Goal: Task Accomplishment & Management: Manage account settings

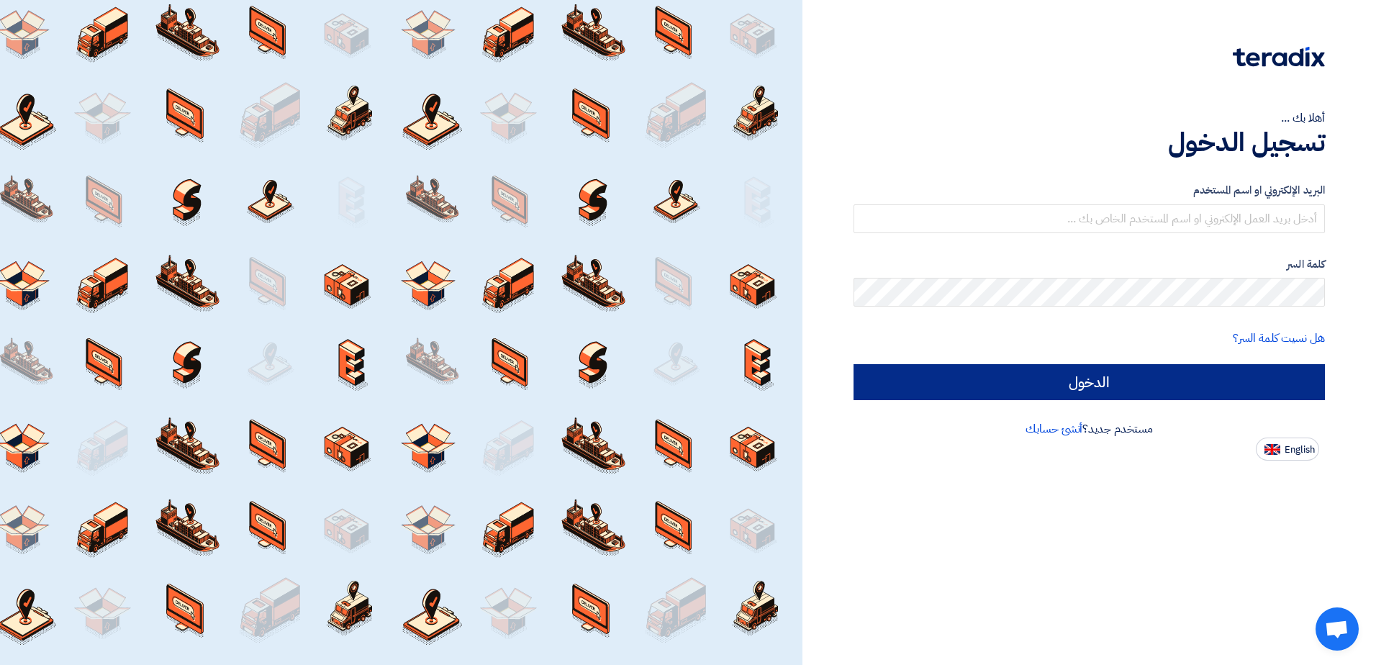
type input "[EMAIL_ADDRESS][PERSON_NAME][DOMAIN_NAME]"
click at [1145, 388] on input "الدخول" at bounding box center [1089, 382] width 471 height 36
type input "Sign in"
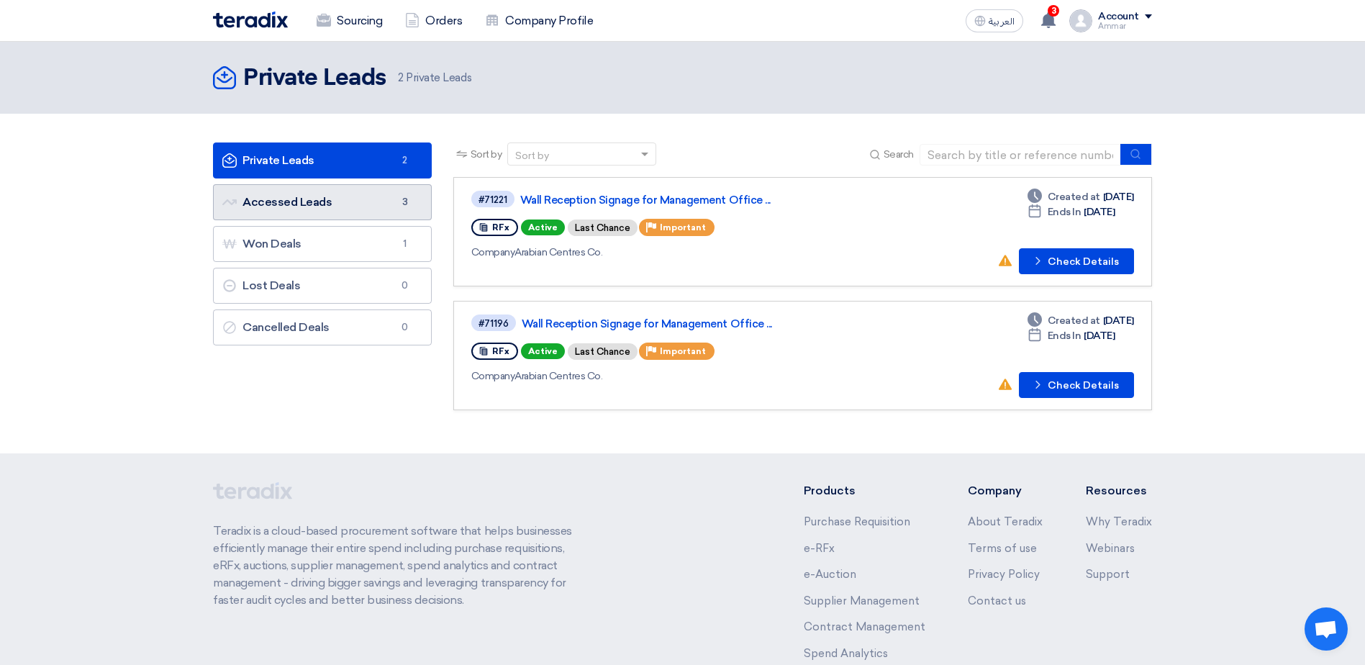
click at [291, 202] on link "Accessed Leads Accessed Leads 3" at bounding box center [322, 202] width 219 height 36
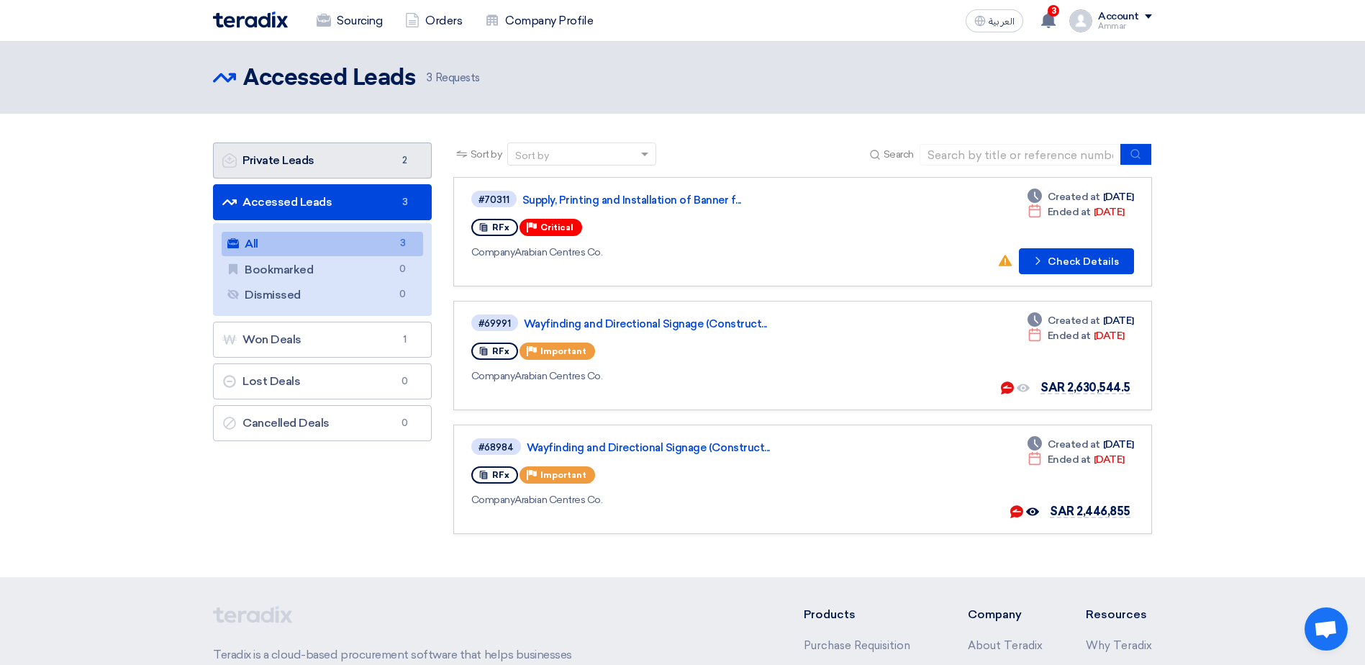
click at [262, 153] on link "Private Leads Private Leads 2" at bounding box center [322, 161] width 219 height 36
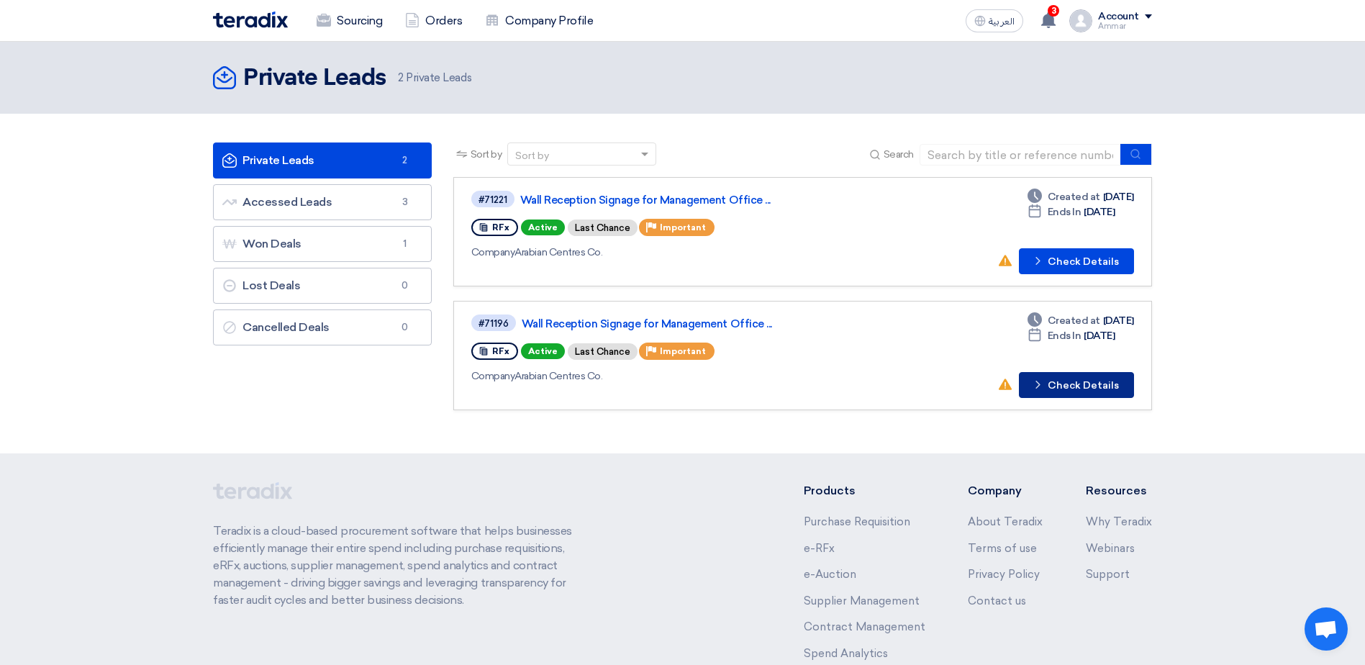
click at [1067, 384] on button "Check details Check Details" at bounding box center [1076, 385] width 115 height 26
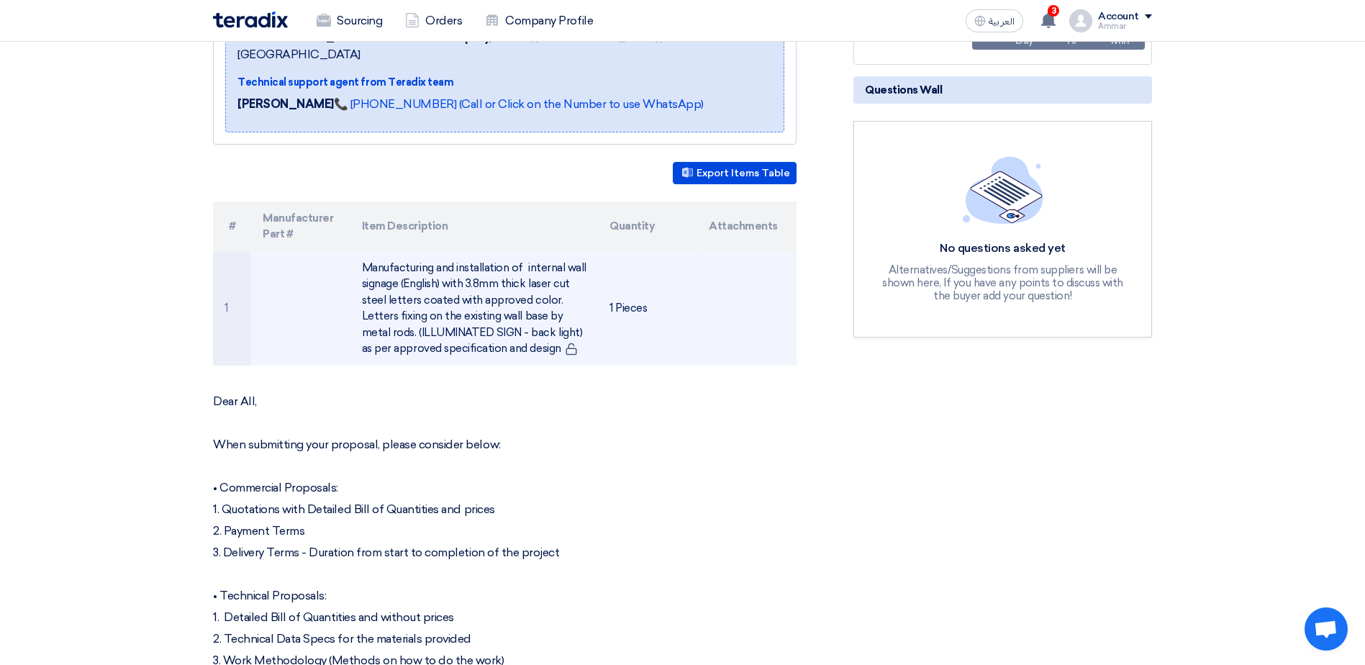
scroll to position [288, 0]
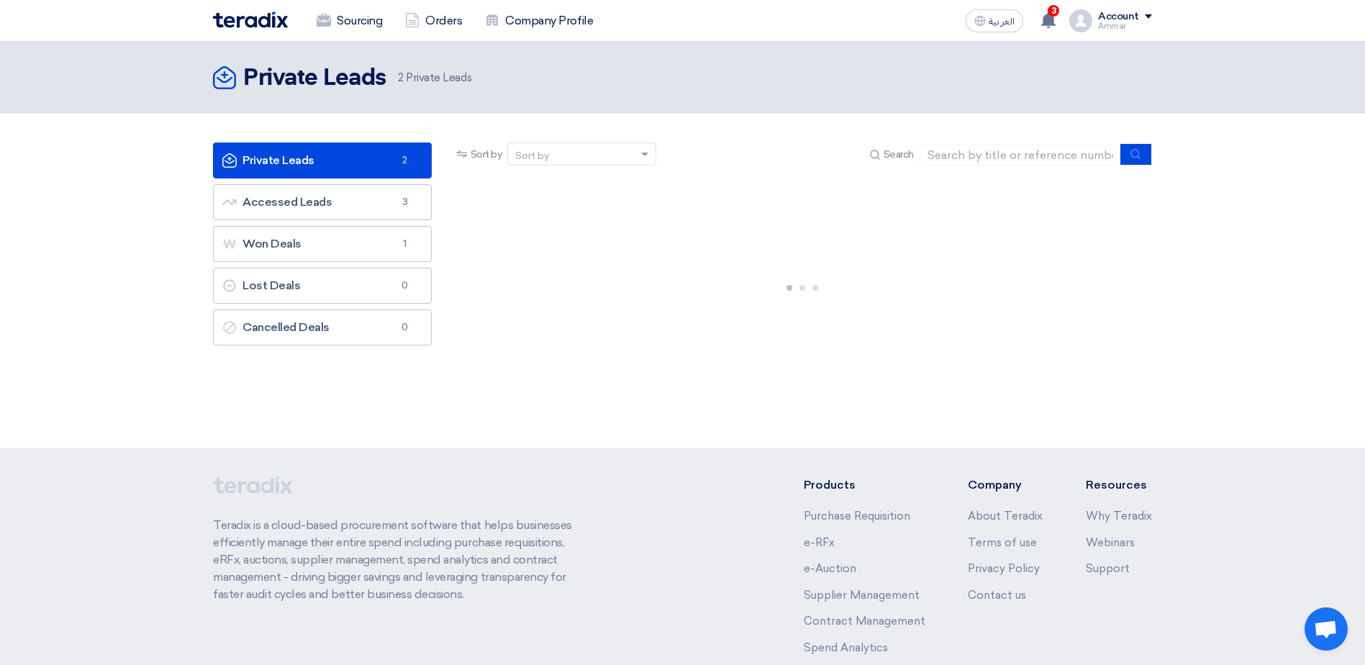
click at [289, 163] on link "Private Leads Private Leads 2" at bounding box center [322, 161] width 219 height 36
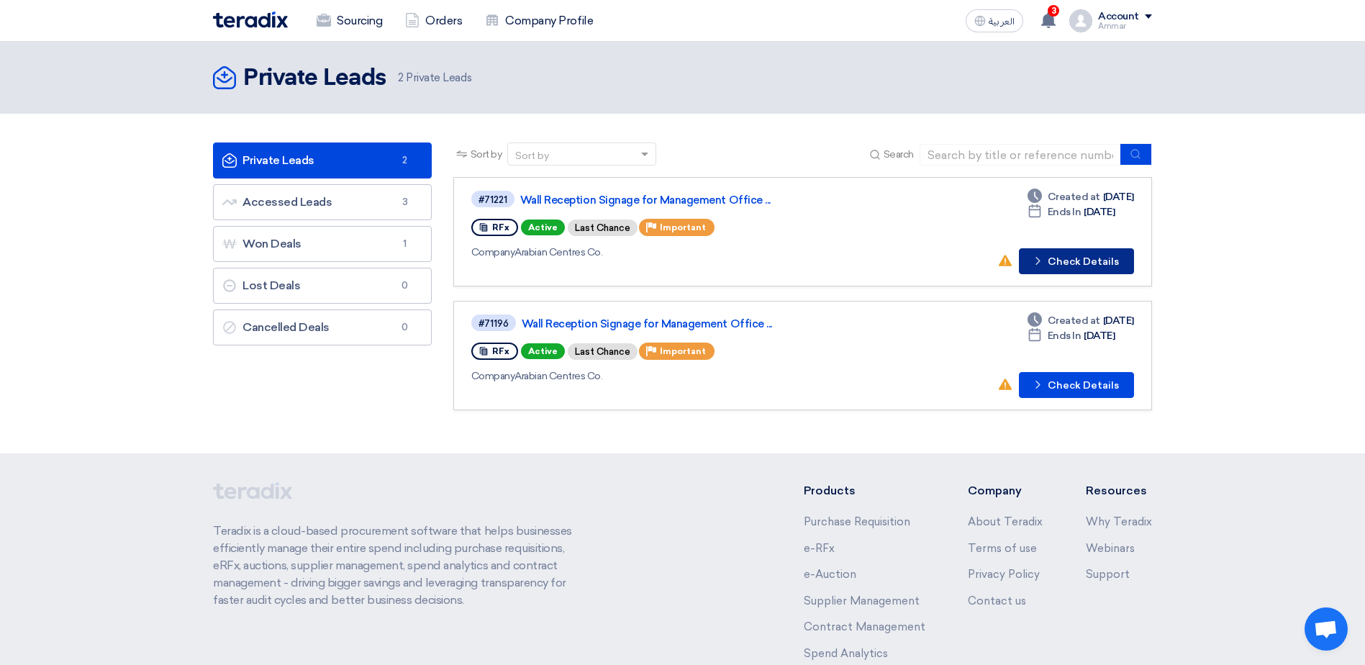
click at [1060, 266] on button "Check details Check Details" at bounding box center [1076, 261] width 115 height 26
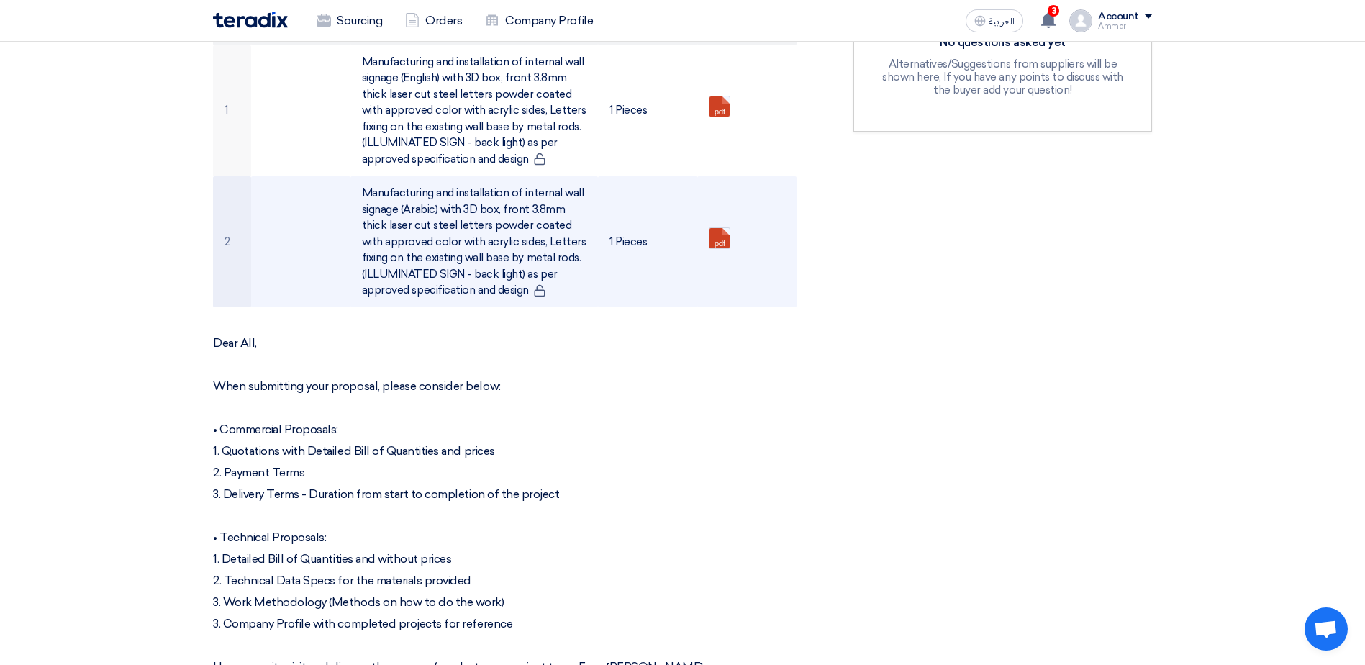
scroll to position [504, 0]
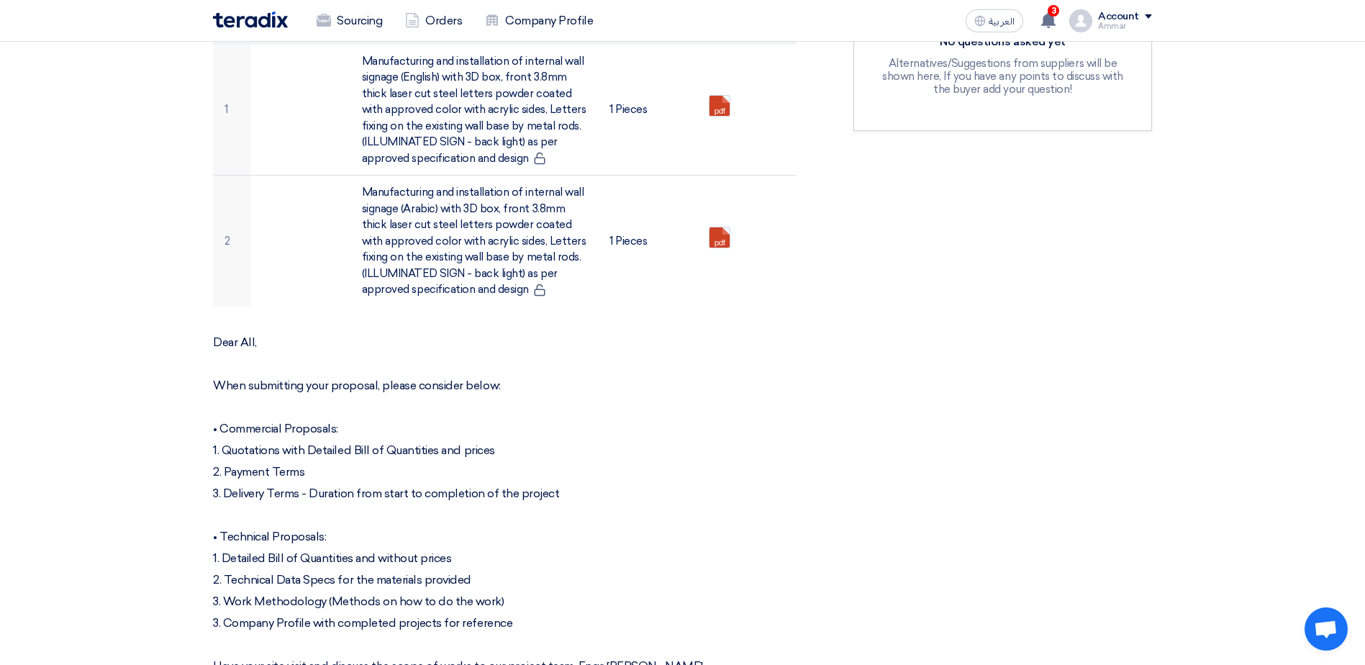
click at [1023, 256] on div "RFx Timeline RFx Deadline Time Remaining 1 Day : 5 Hr : 7 Min Questions Wall No…" at bounding box center [1003, 447] width 320 height 1432
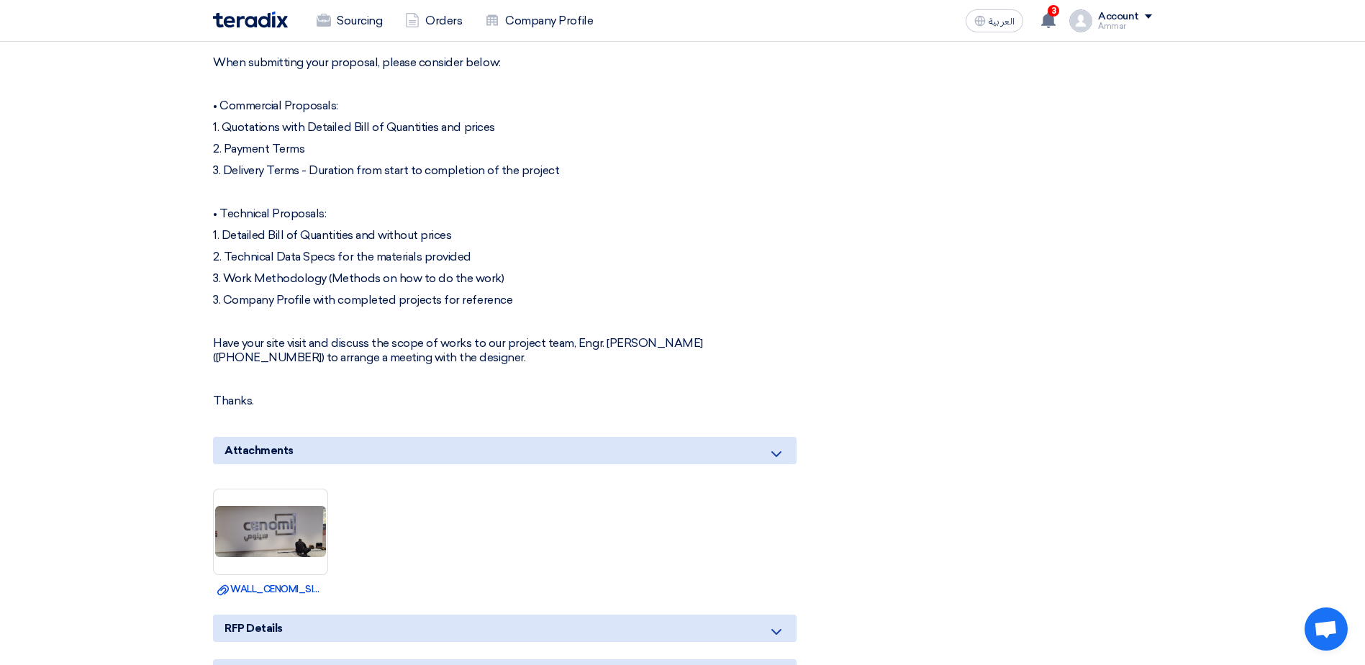
scroll to position [936, 0]
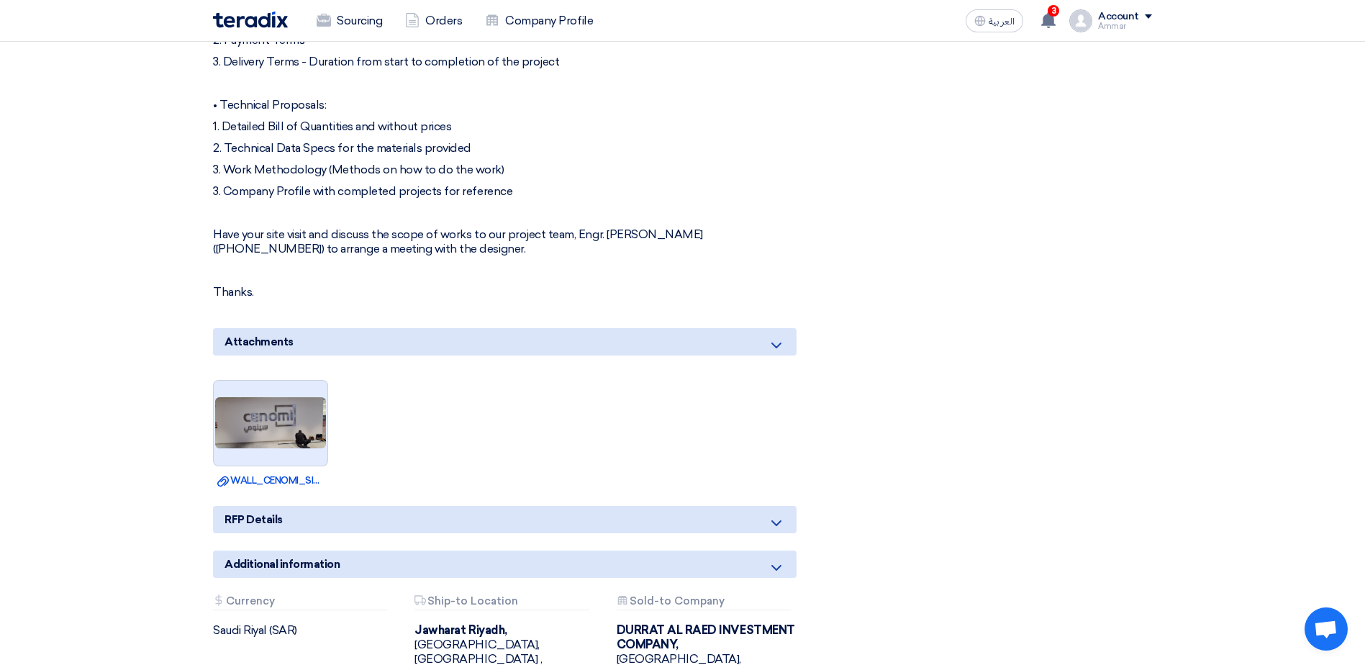
click at [288, 409] on img at bounding box center [271, 423] width 114 height 54
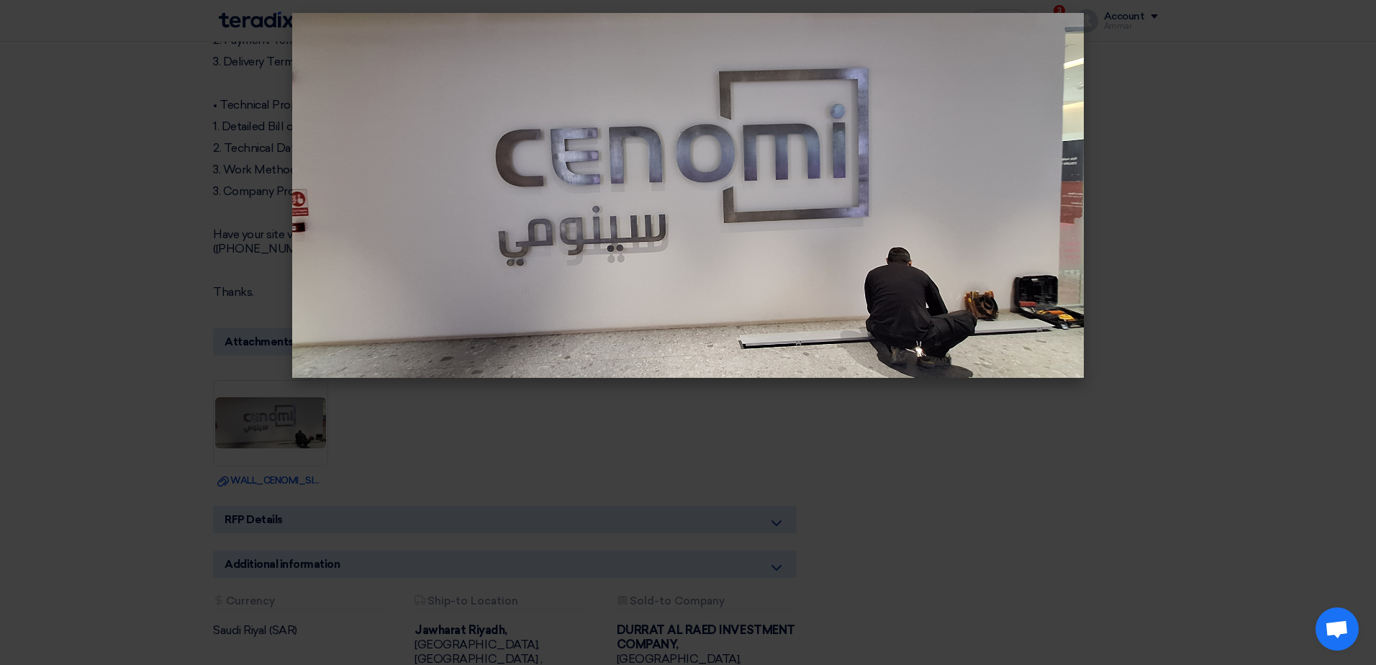
click at [155, 266] on modal-container at bounding box center [688, 332] width 1376 height 665
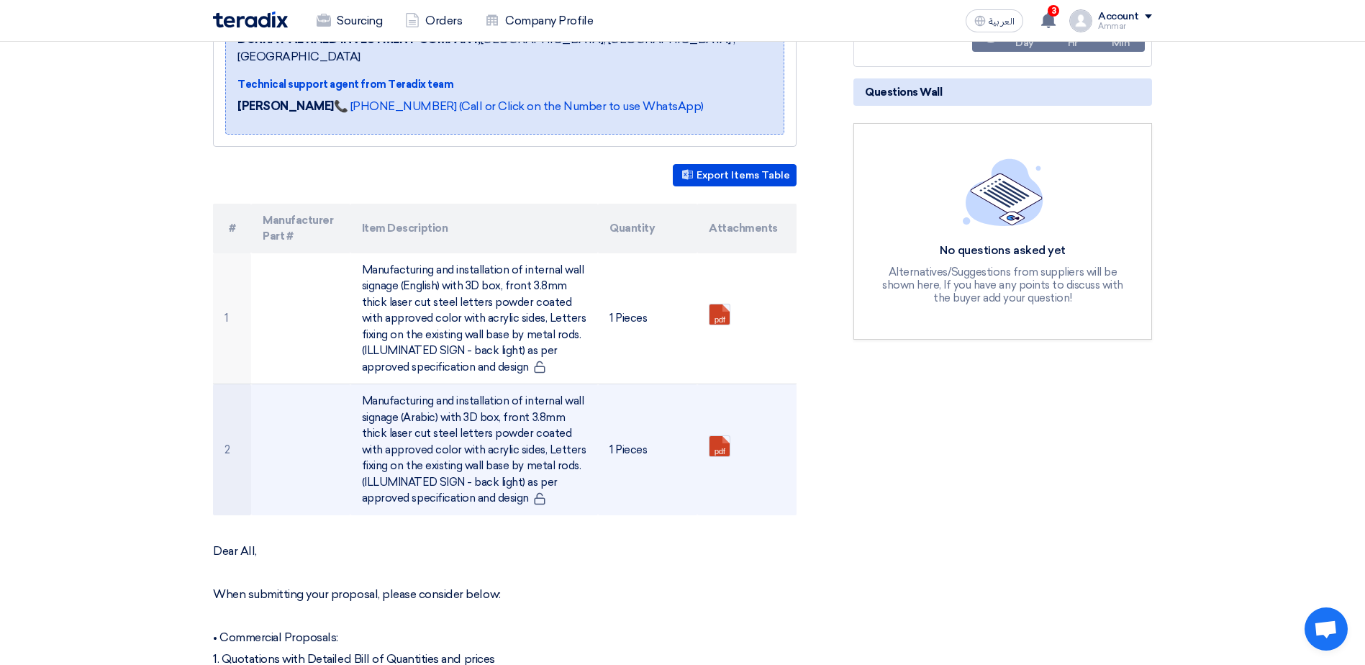
scroll to position [288, 0]
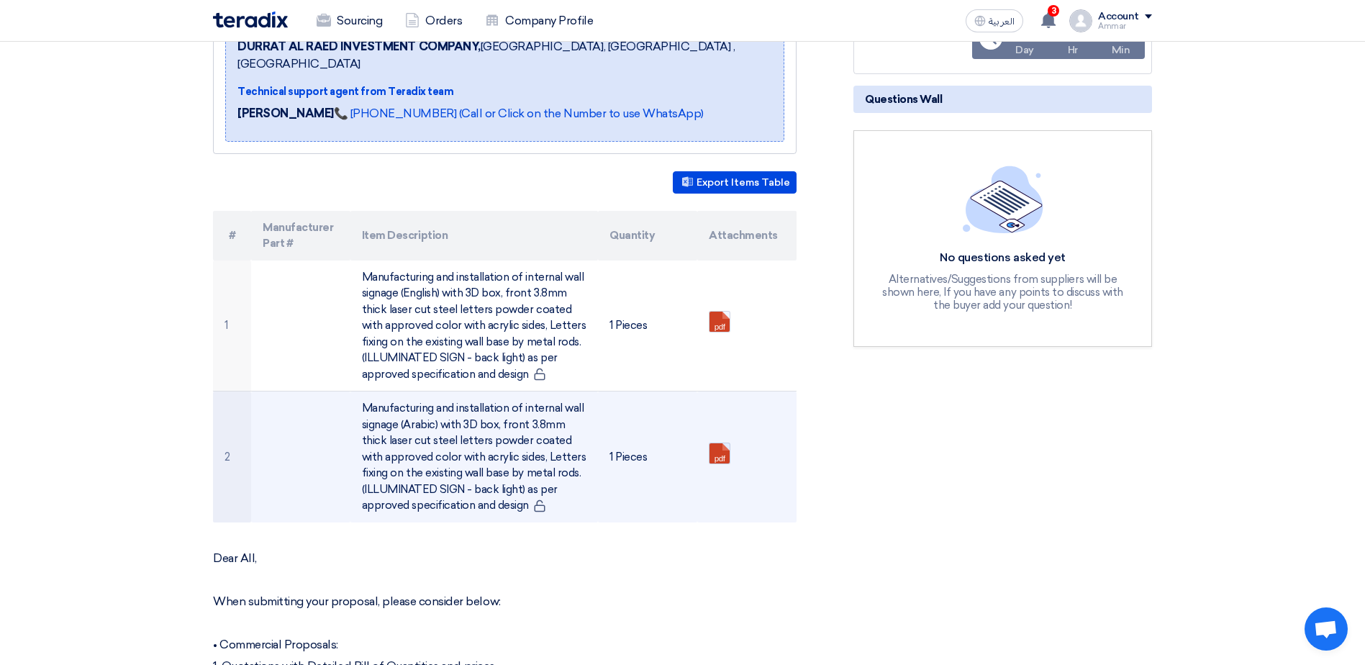
click at [720, 443] on link at bounding box center [767, 486] width 115 height 86
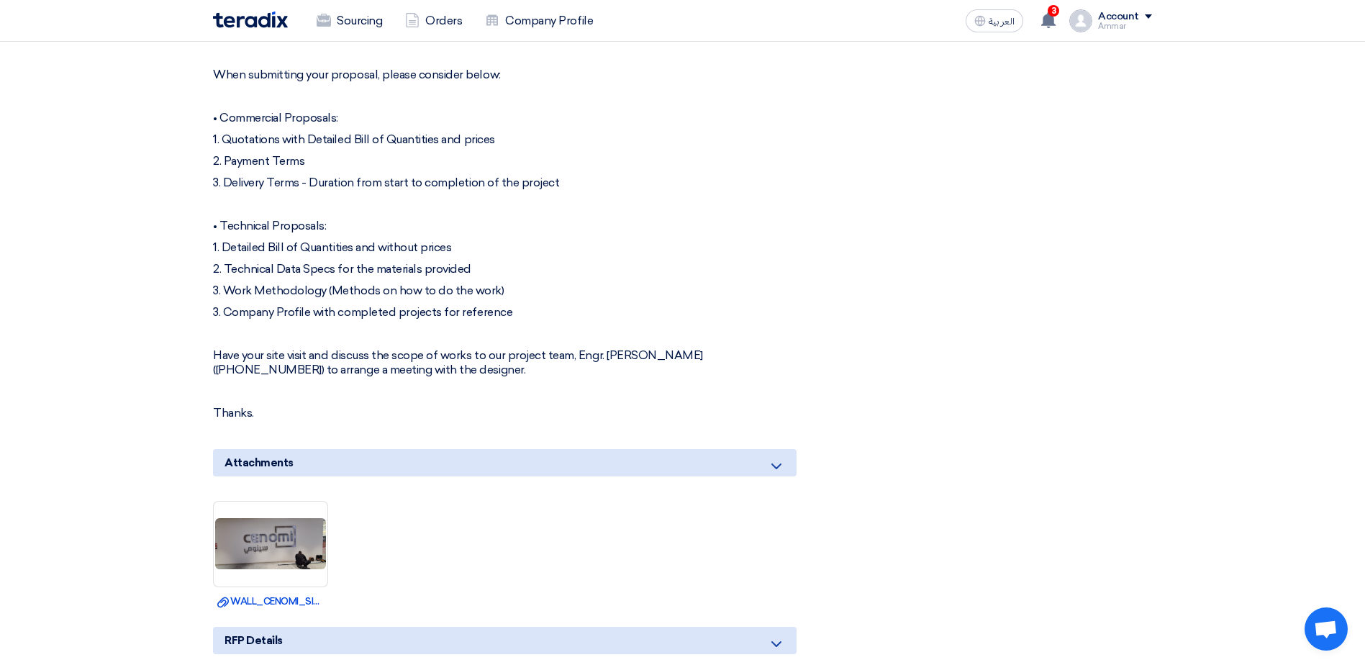
scroll to position [864, 0]
